Goal: Navigation & Orientation: Find specific page/section

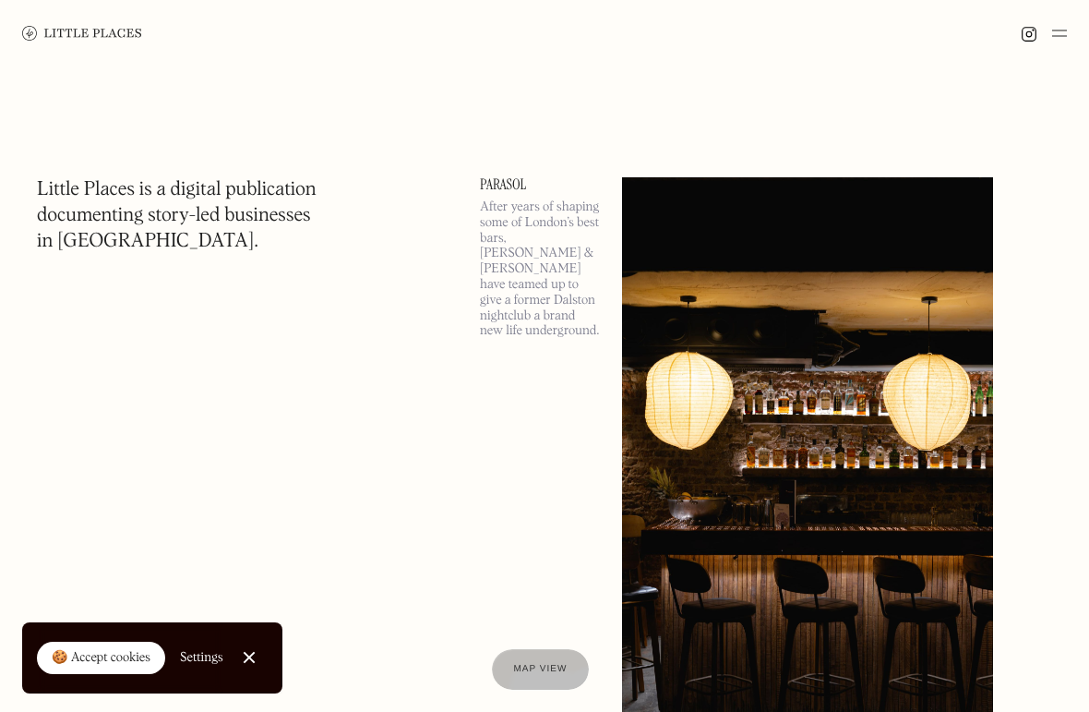
click at [801, 336] on img at bounding box center [807, 468] width 371 height 582
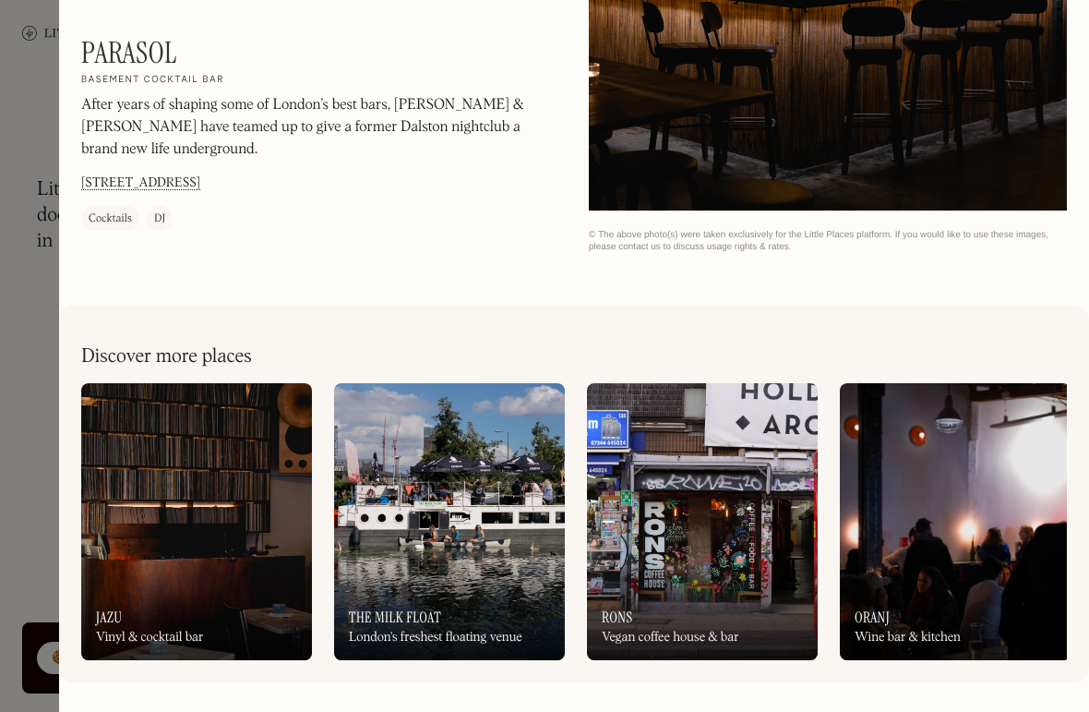
scroll to position [2247, 0]
click at [37, 419] on div at bounding box center [544, 356] width 1089 height 712
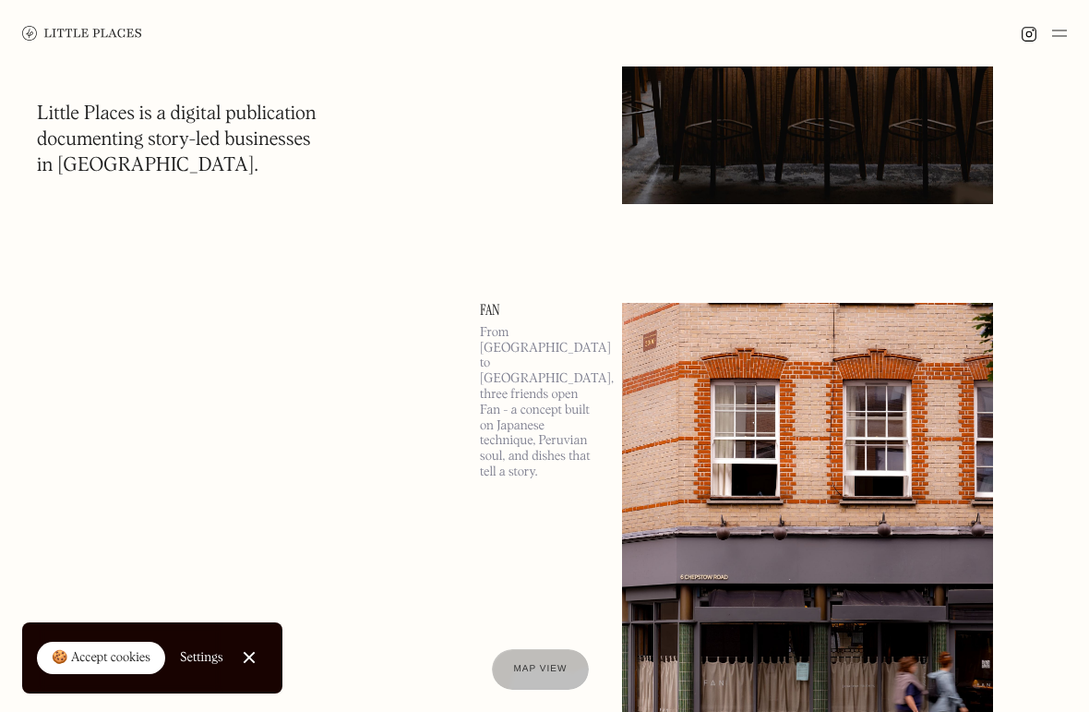
scroll to position [772, 0]
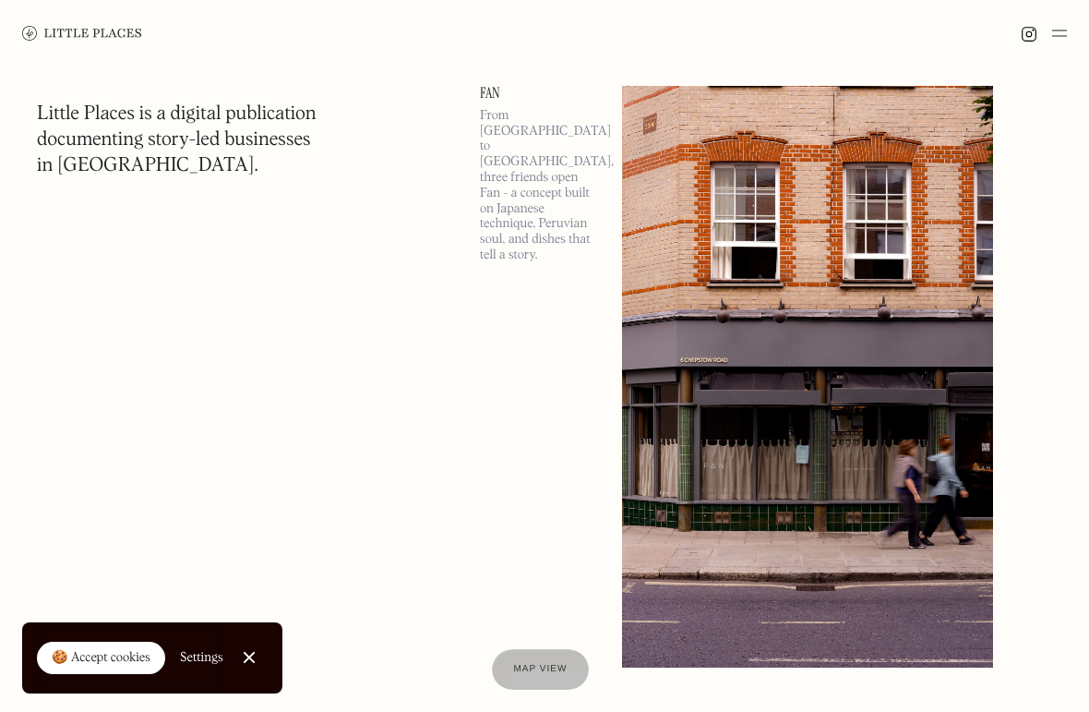
click at [802, 317] on img at bounding box center [807, 377] width 371 height 582
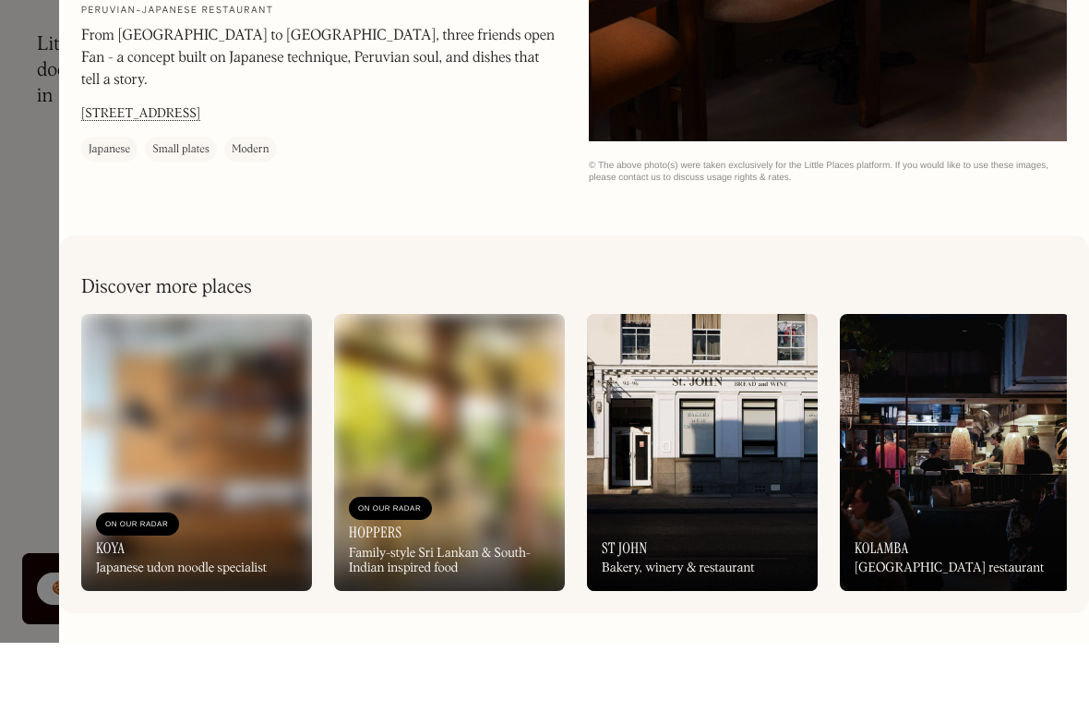
scroll to position [2247, 0]
click at [29, 300] on div at bounding box center [544, 356] width 1089 height 712
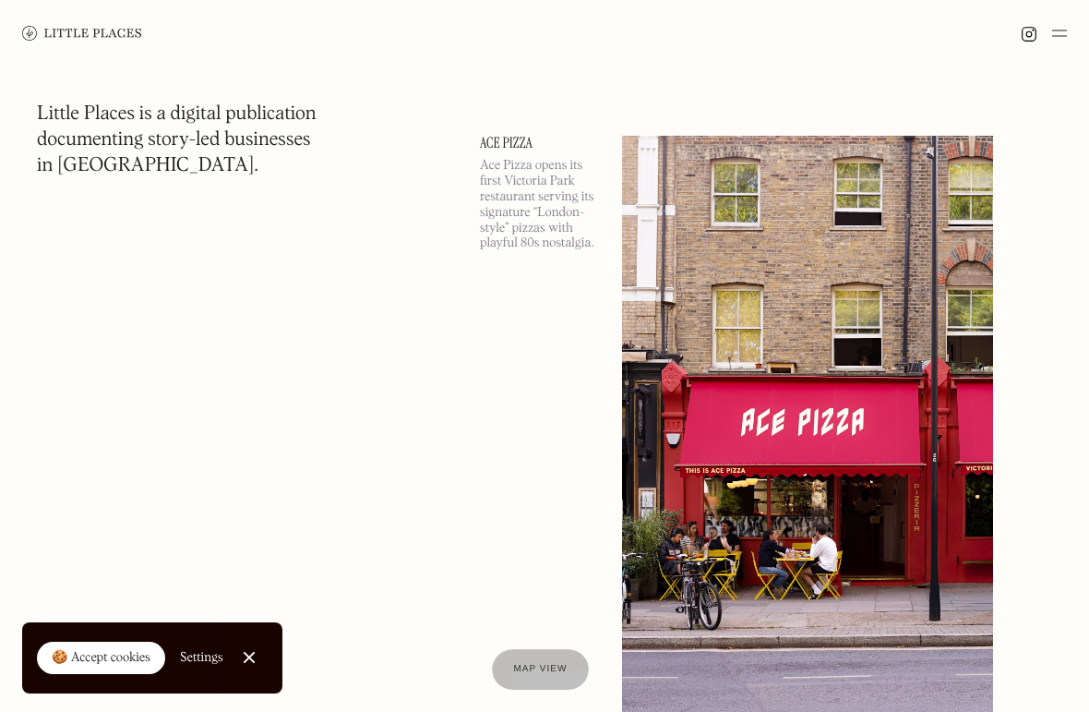
scroll to position [5461, 0]
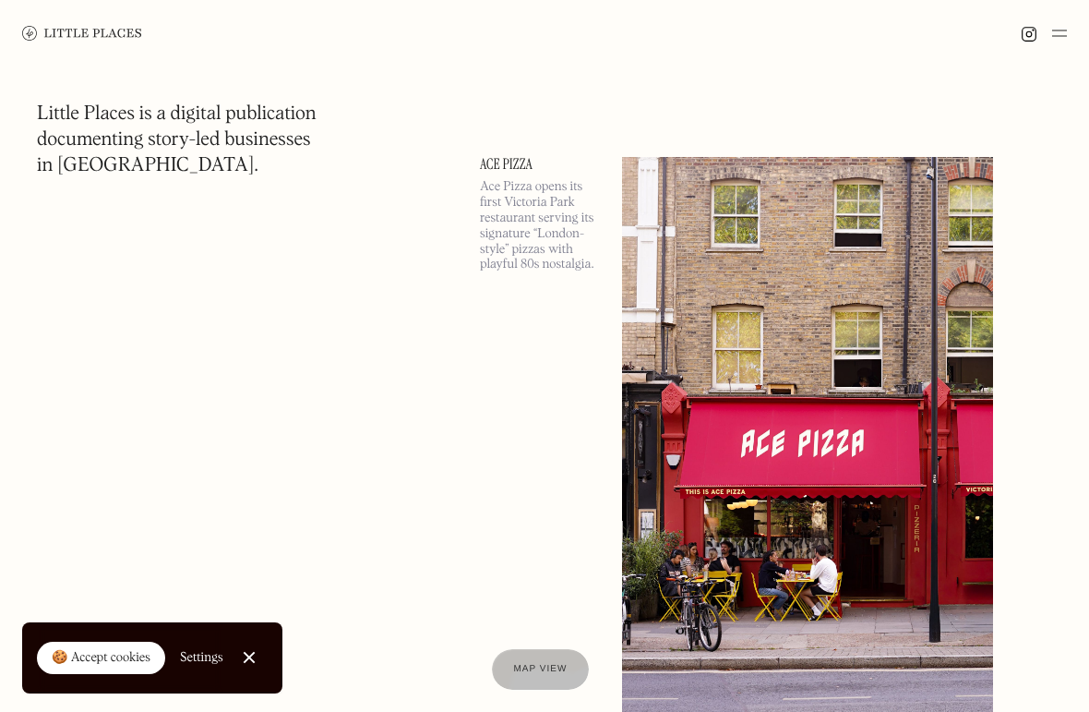
click at [1064, 35] on img at bounding box center [1059, 33] width 15 height 22
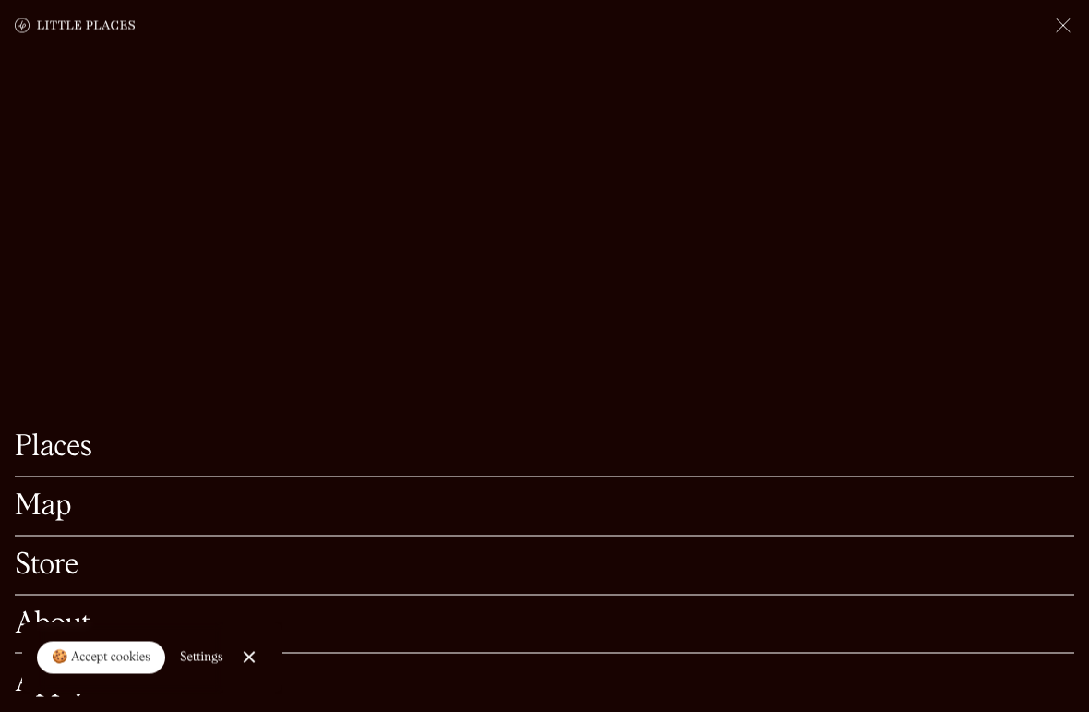
scroll to position [5969, 0]
click at [247, 662] on link "Close Cookie Popup" at bounding box center [249, 657] width 37 height 37
click at [247, 663] on div "Apply" at bounding box center [545, 683] width 1060 height 58
click at [175, 697] on link "Apply" at bounding box center [545, 682] width 1060 height 29
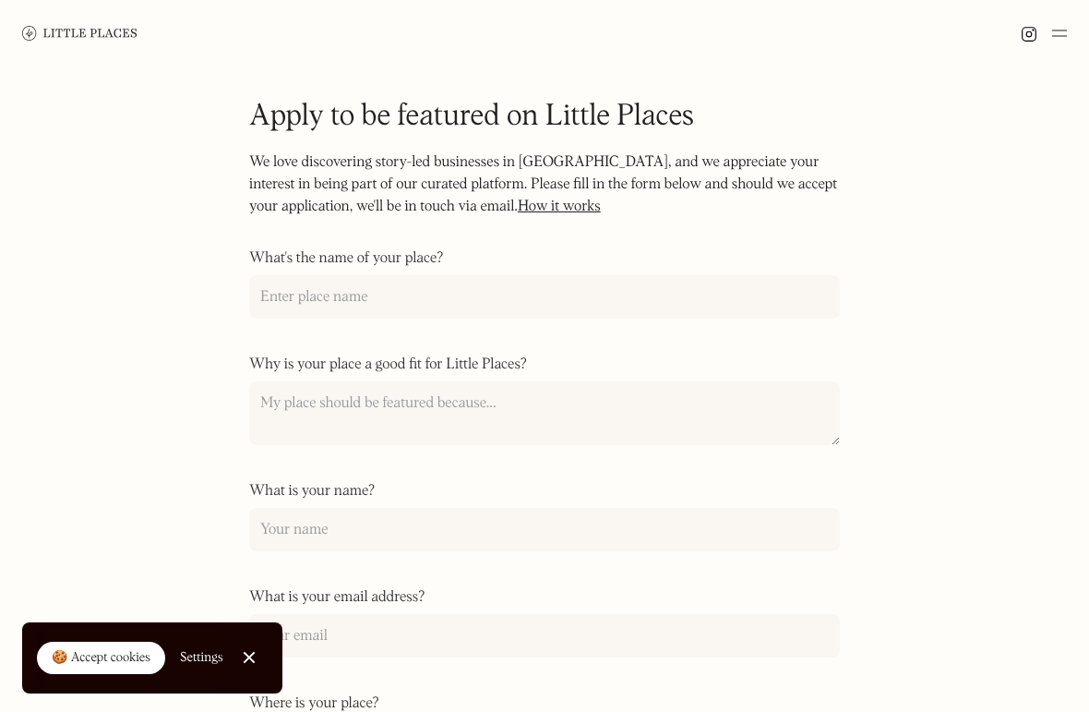
click at [1059, 38] on img at bounding box center [1059, 33] width 15 height 22
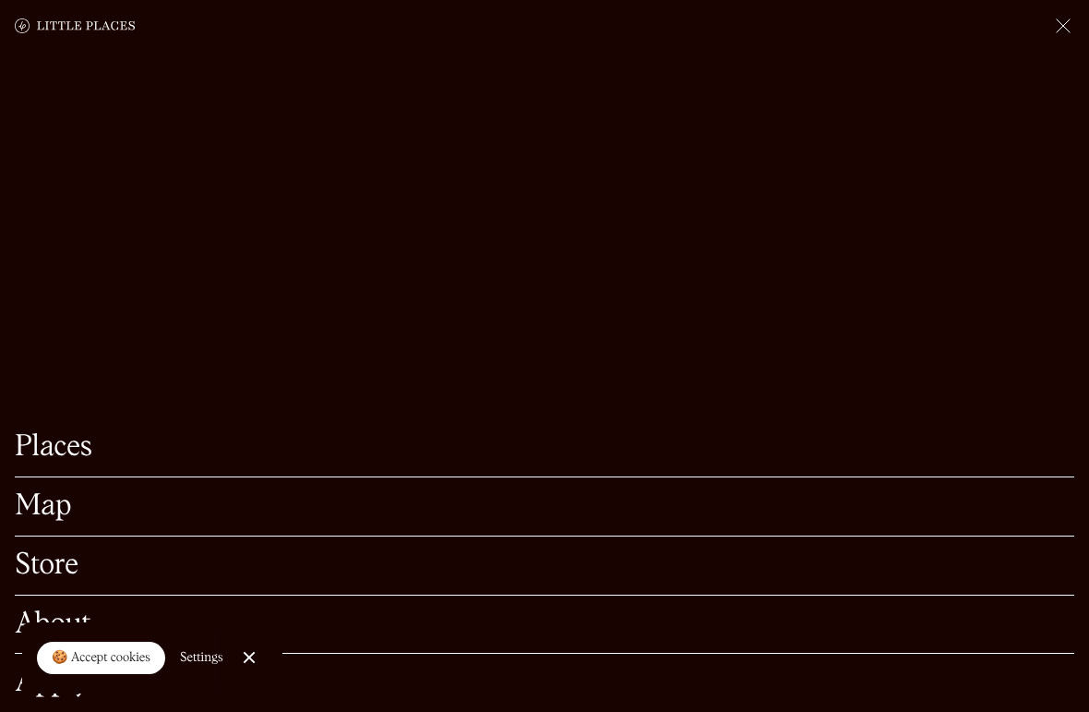
click at [183, 450] on link "Places" at bounding box center [545, 447] width 1060 height 29
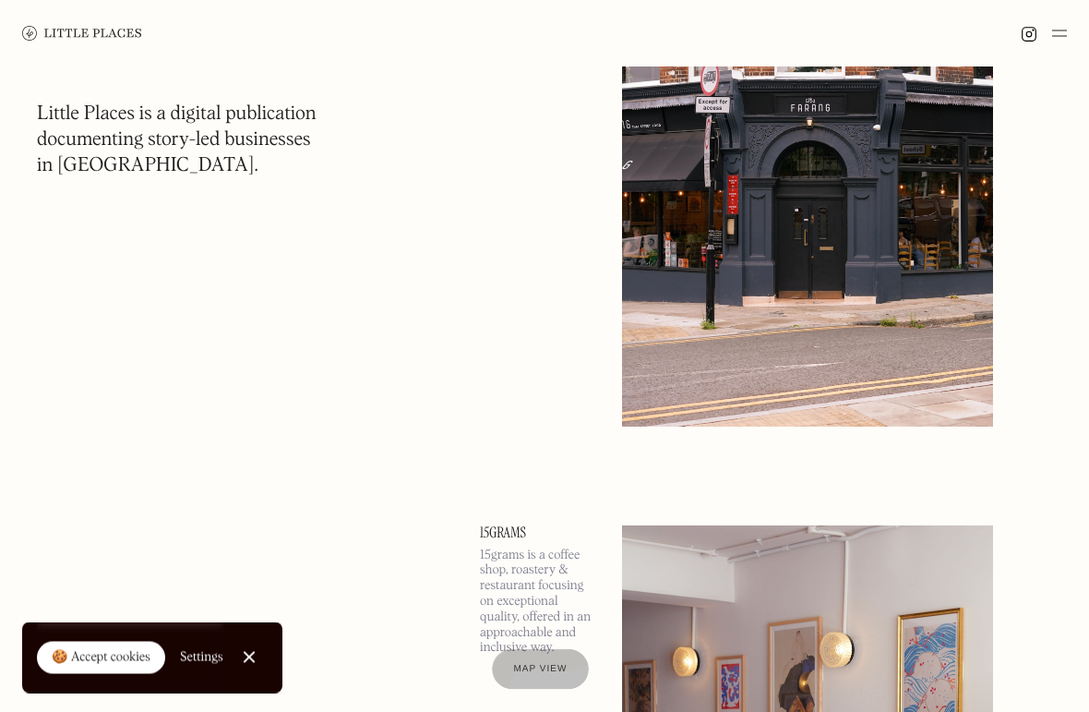
scroll to position [11223, 0]
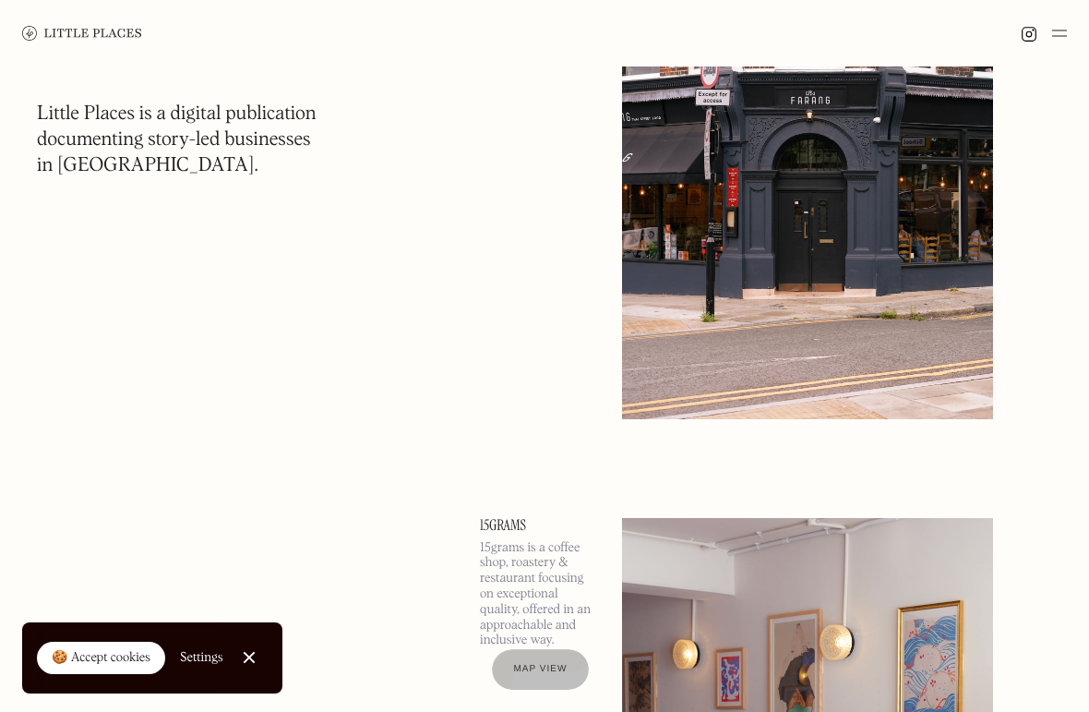
click at [1055, 42] on img at bounding box center [1059, 33] width 15 height 22
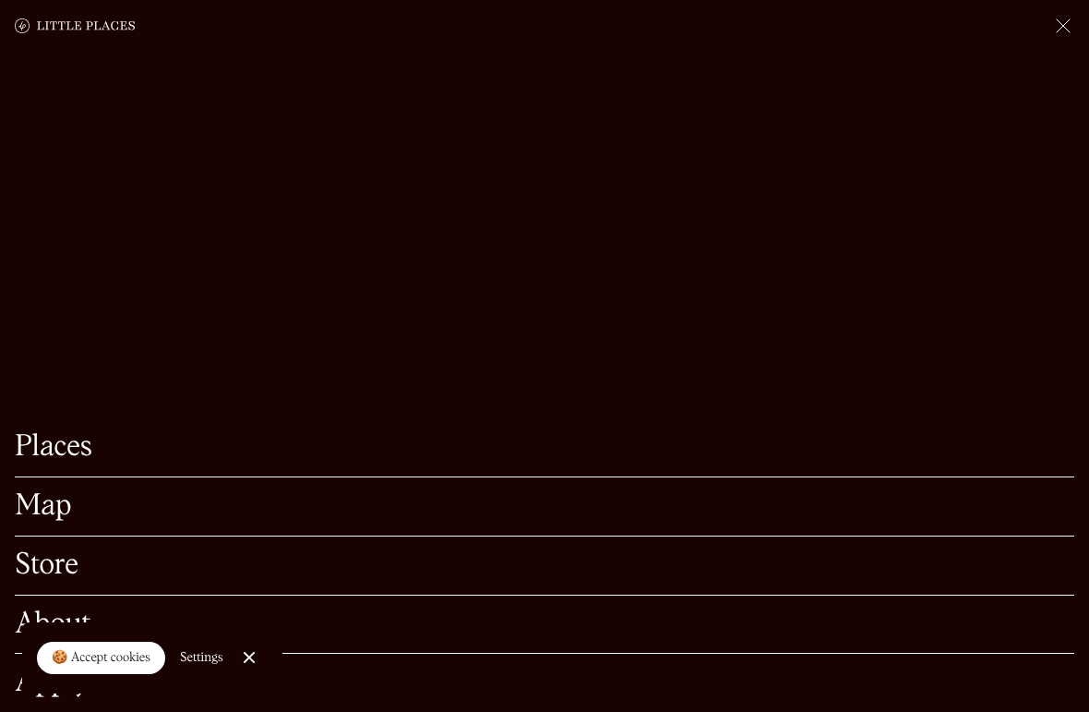
click at [451, 521] on link "Map" at bounding box center [545, 506] width 1060 height 29
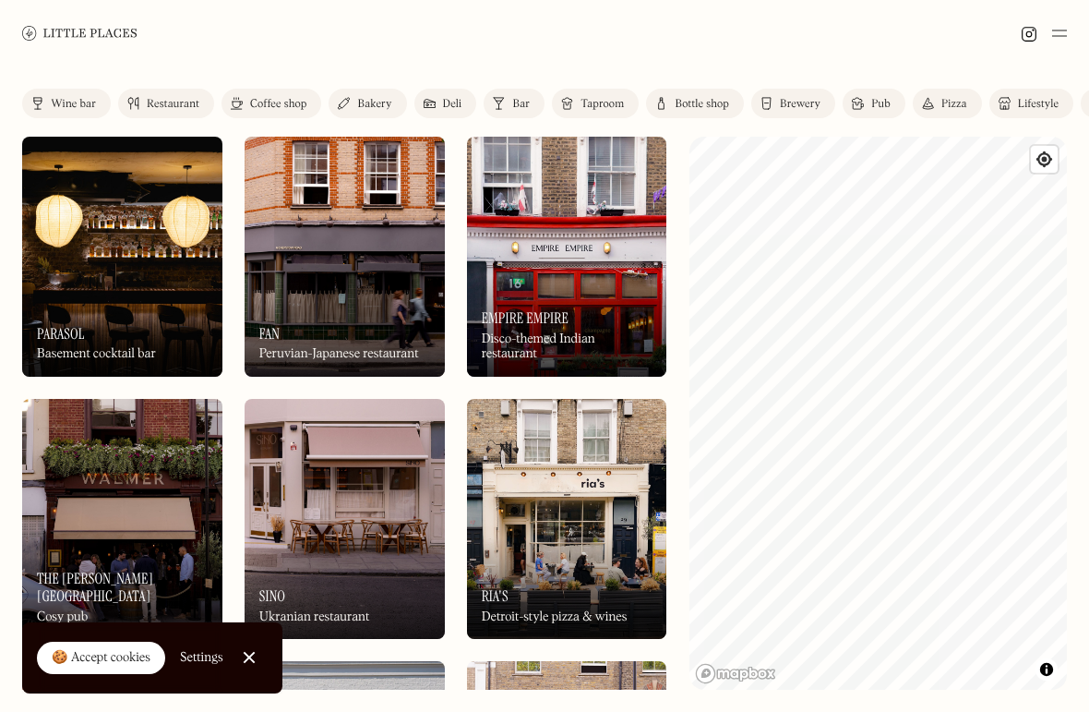
click at [642, 58] on div at bounding box center [544, 33] width 1089 height 66
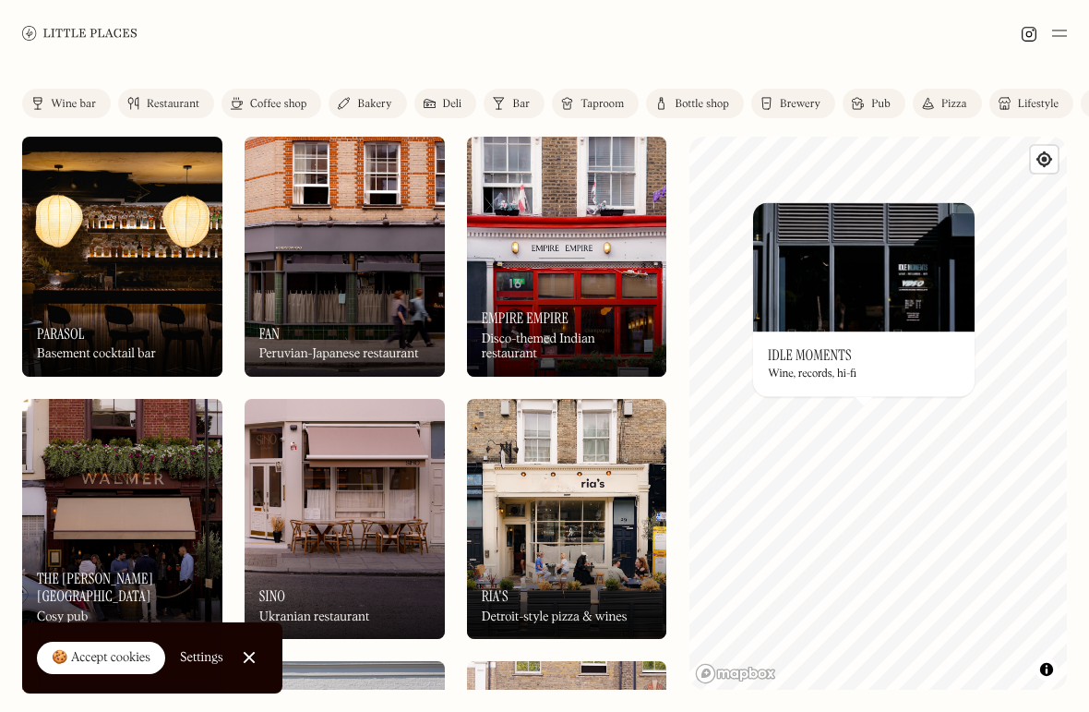
click at [852, 306] on img at bounding box center [864, 266] width 222 height 129
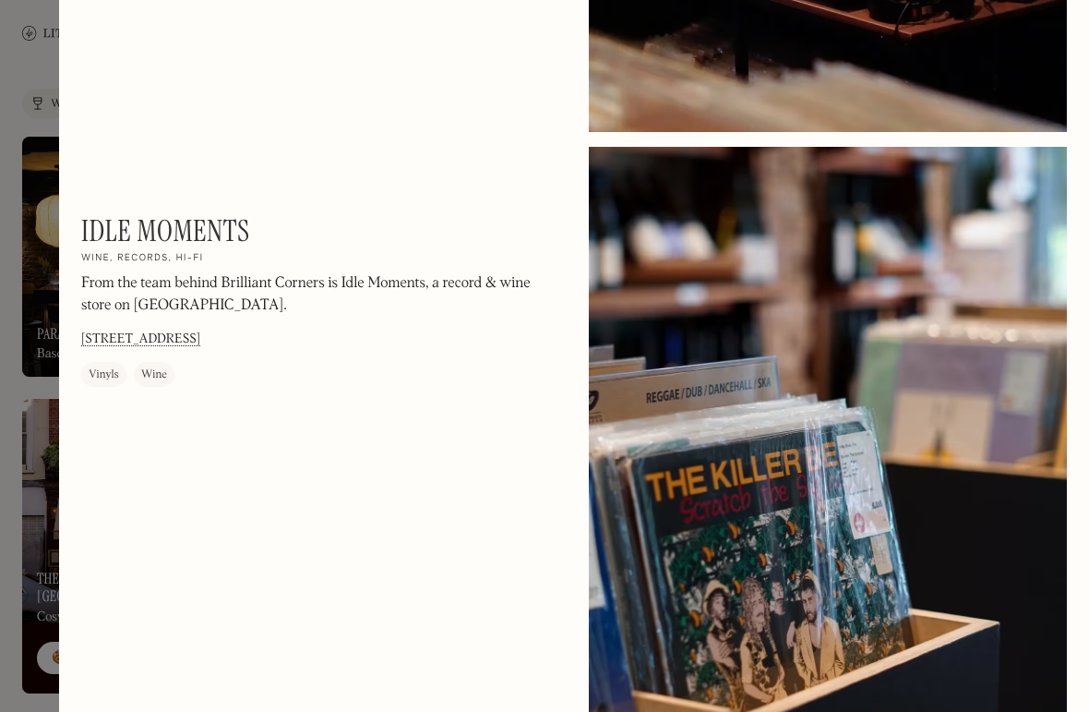
scroll to position [1927, 0]
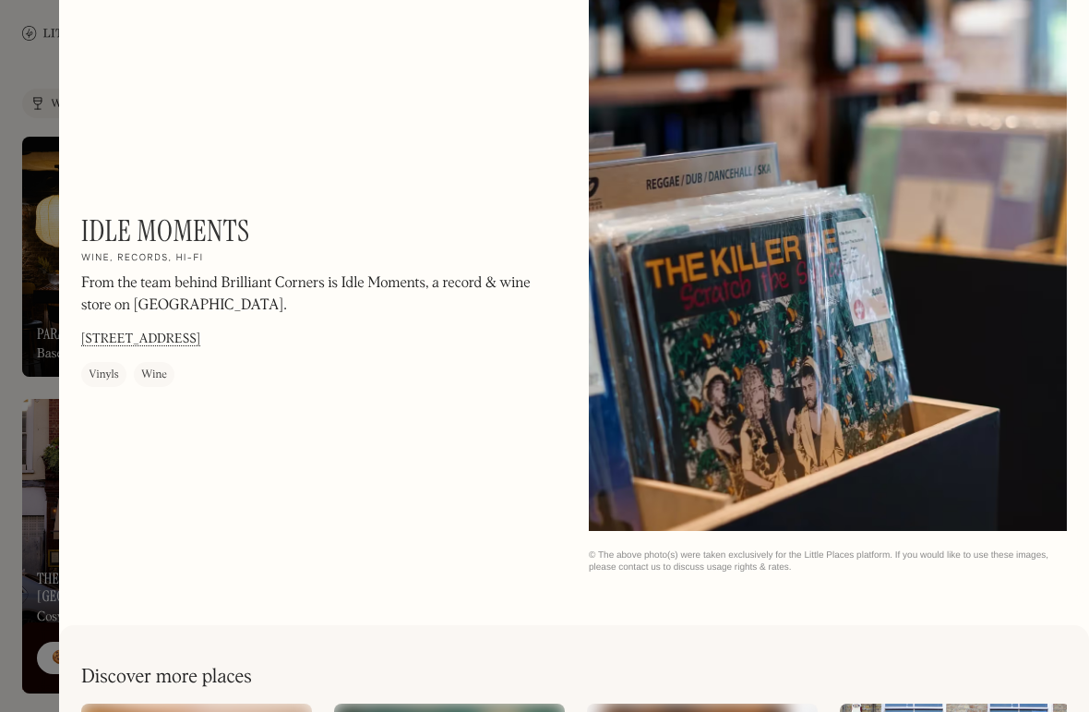
click at [37, 203] on div at bounding box center [544, 356] width 1089 height 712
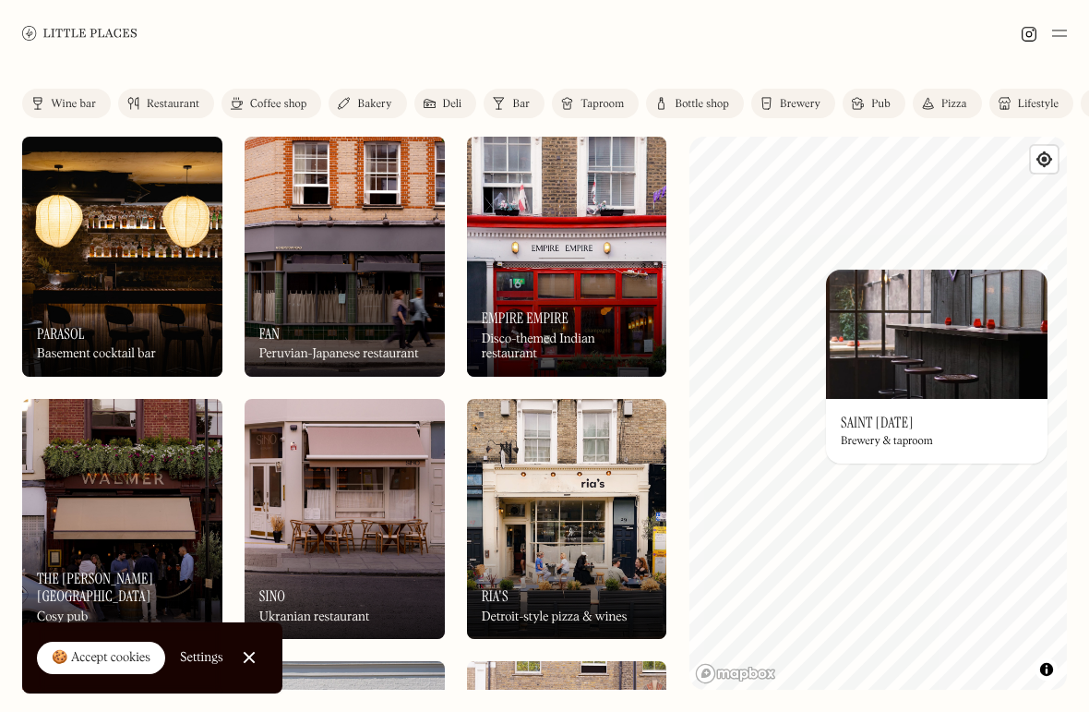
click at [953, 363] on img at bounding box center [937, 334] width 222 height 129
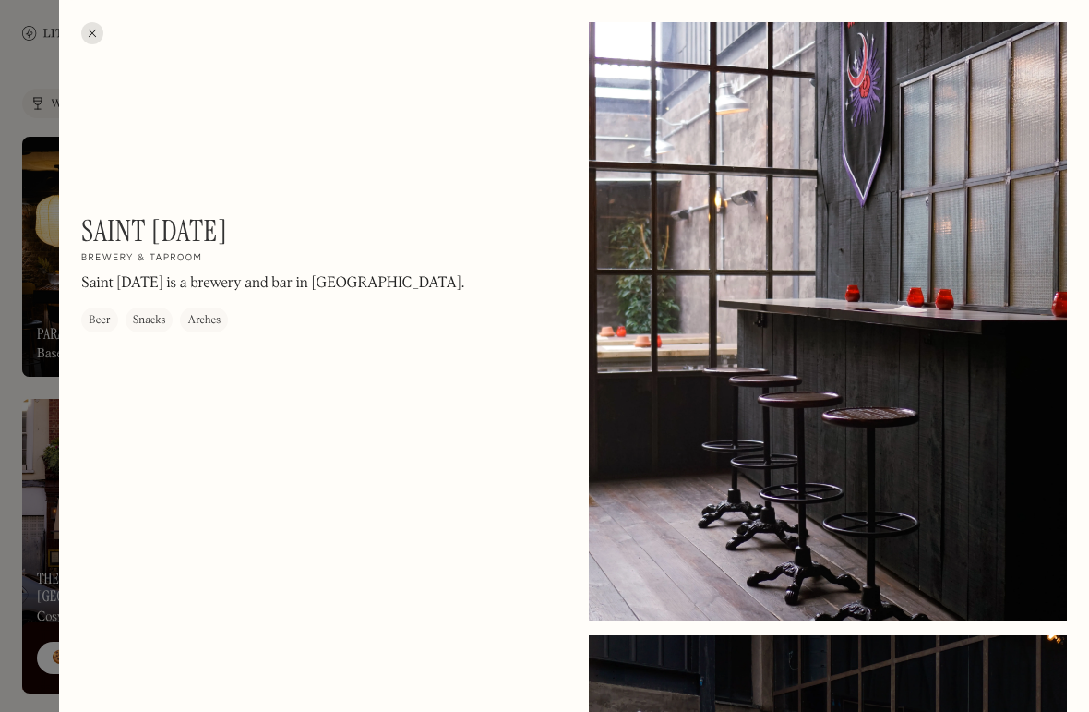
click at [85, 40] on div at bounding box center [92, 33] width 22 height 22
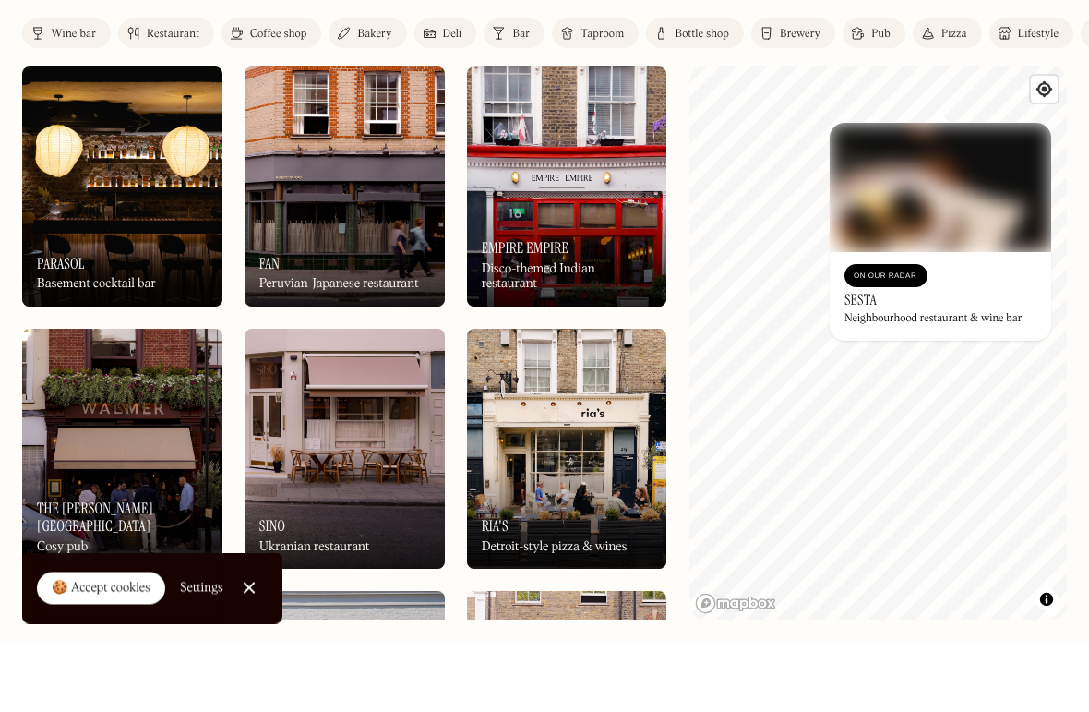
click at [126, 275] on div "On Our Radar Parasol Basement cocktail bar" at bounding box center [122, 326] width 200 height 102
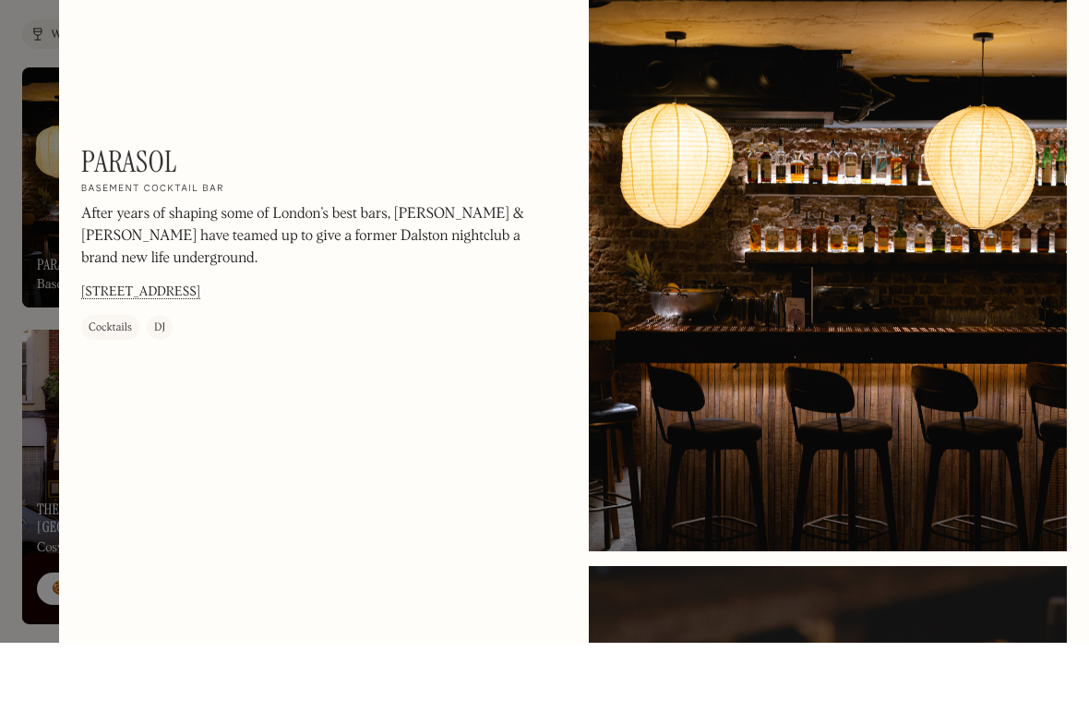
click at [22, 170] on div at bounding box center [544, 356] width 1089 height 712
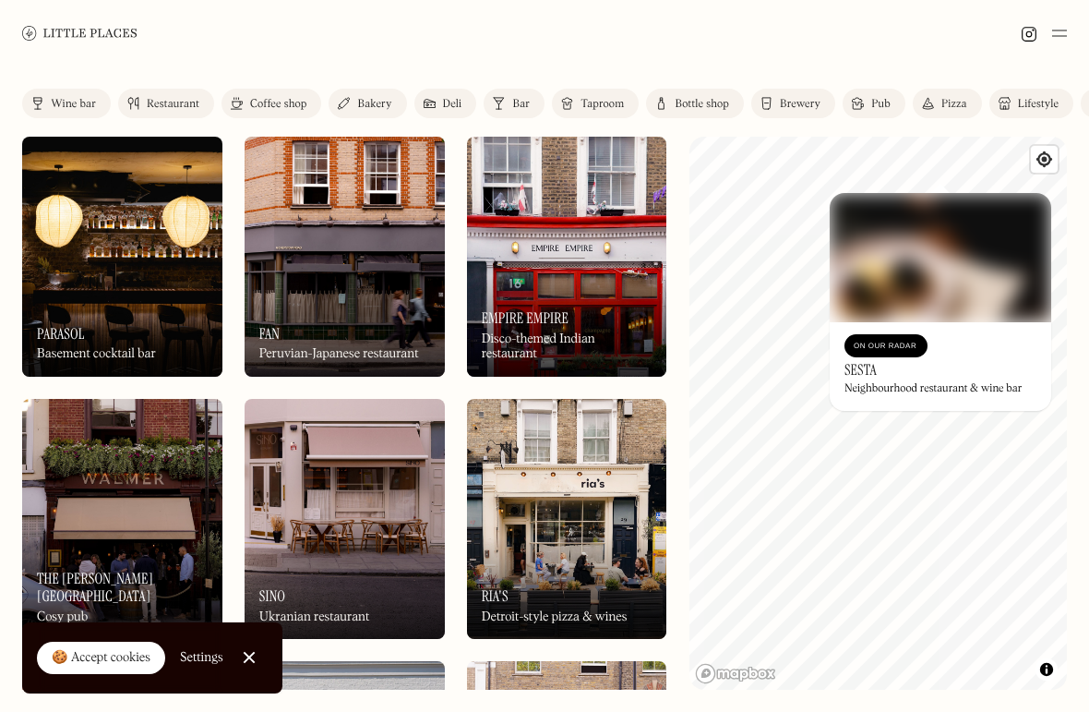
click at [90, 50] on link at bounding box center [79, 33] width 115 height 66
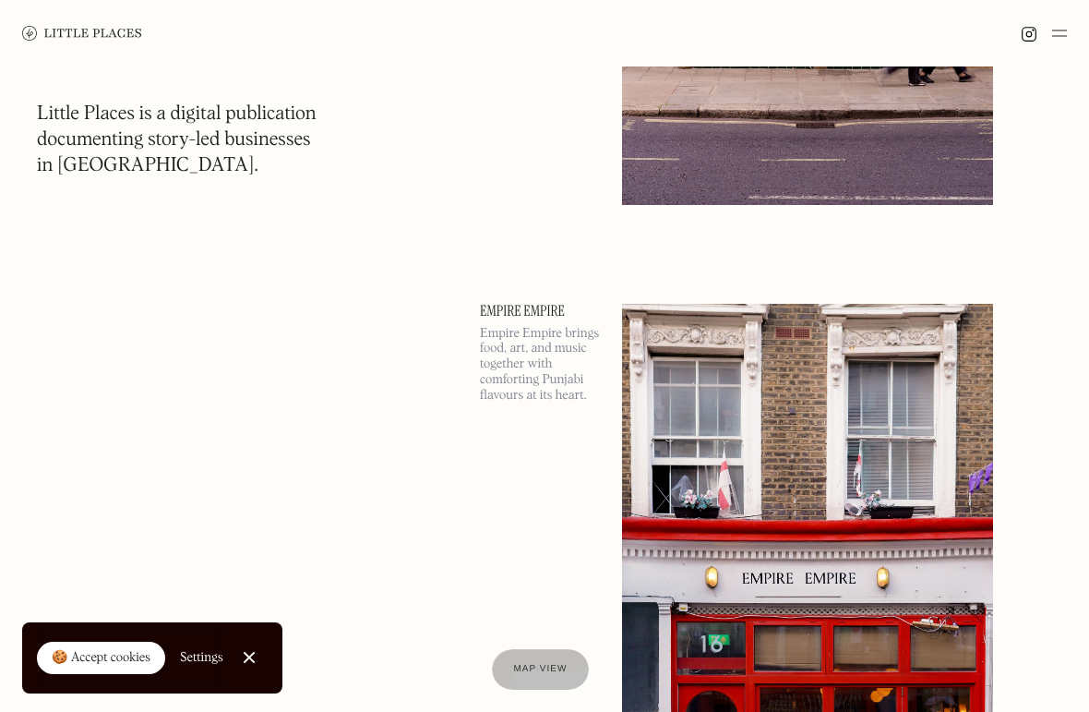
scroll to position [1215, 0]
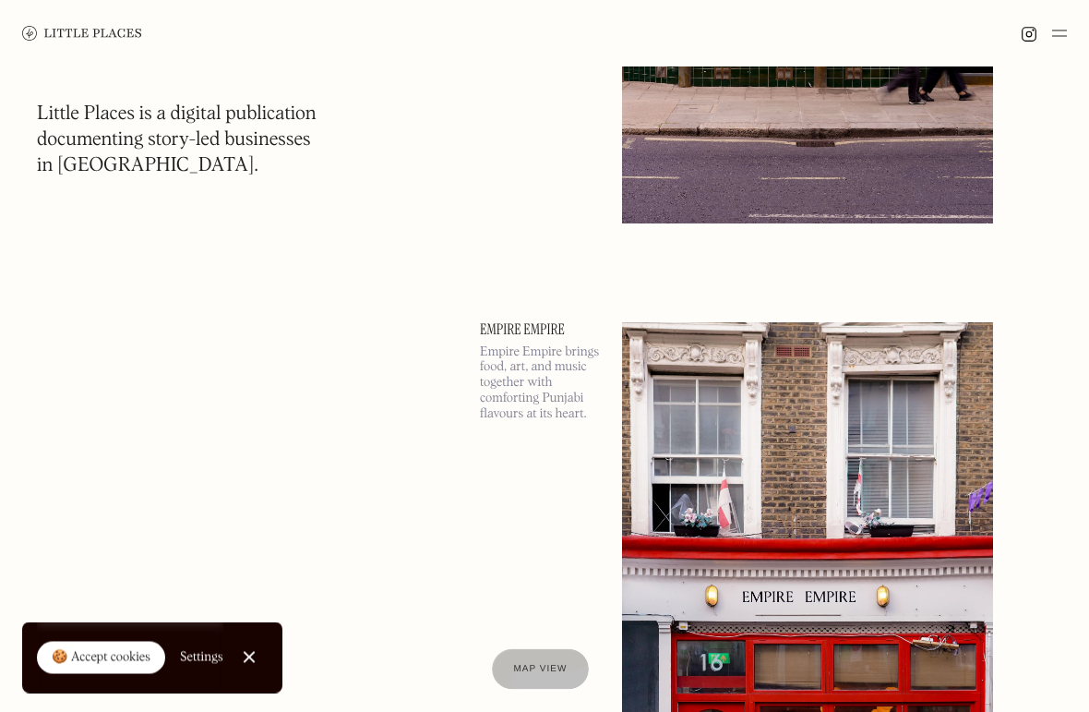
click at [1070, 54] on div at bounding box center [544, 33] width 1089 height 66
click at [1064, 34] on img at bounding box center [1059, 33] width 15 height 22
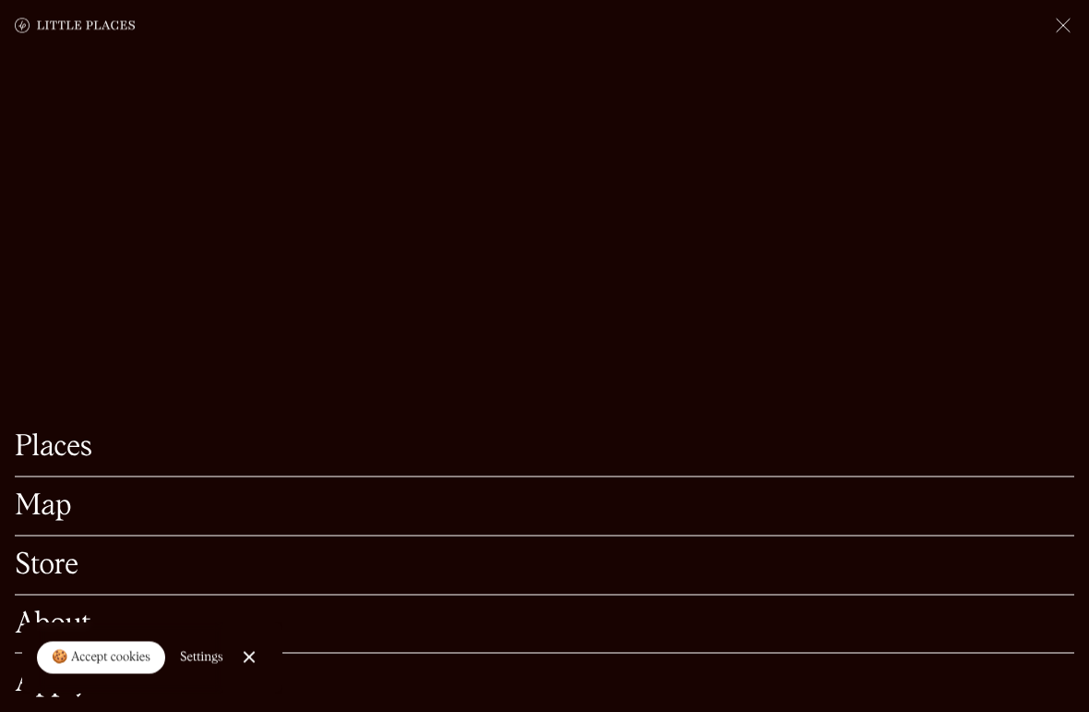
click at [253, 513] on link "Map" at bounding box center [545, 506] width 1060 height 29
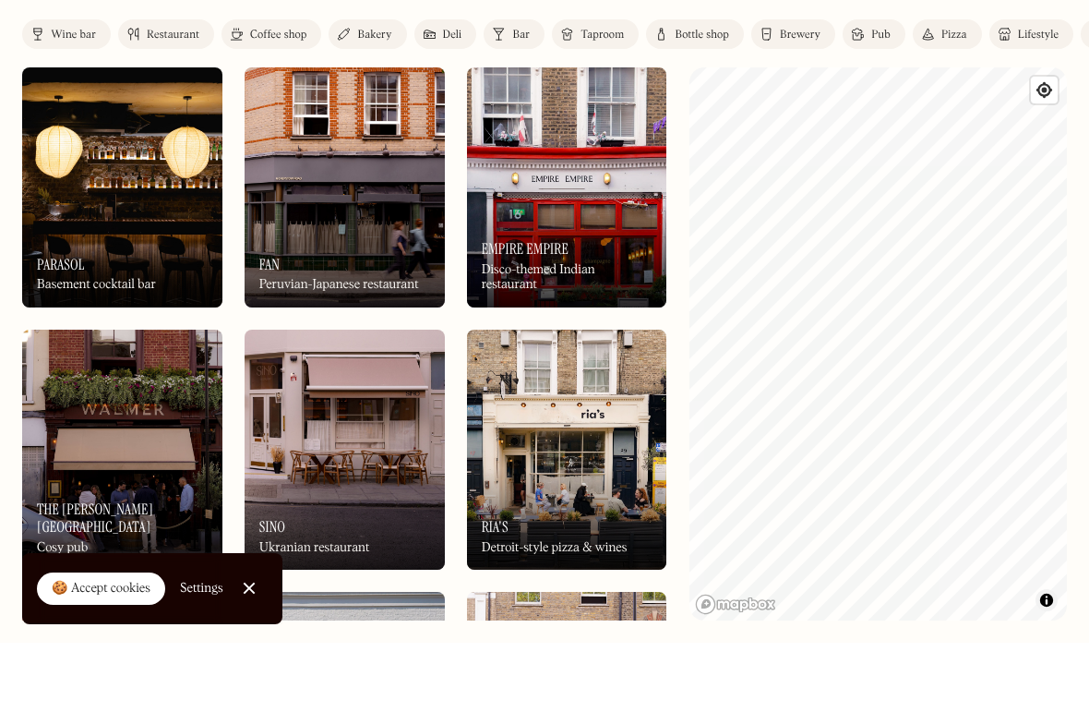
click at [1052, 658] on button "Toggle attribution" at bounding box center [1047, 669] width 22 height 22
